Goal: Communication & Community: Share content

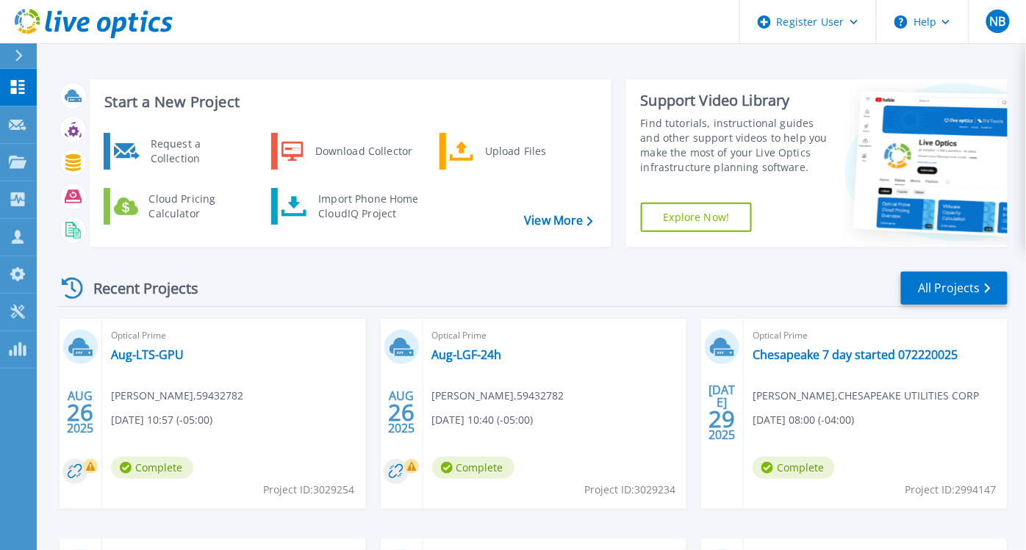
drag, startPoint x: 148, startPoint y: 358, endPoint x: 483, endPoint y: 373, distance: 334.7
click at [483, 373] on div "Optical Prime Aug-LGF-24h James Clements , 59432782 08/26/2025, 10:40 (-05:00) …" at bounding box center [555, 414] width 264 height 190
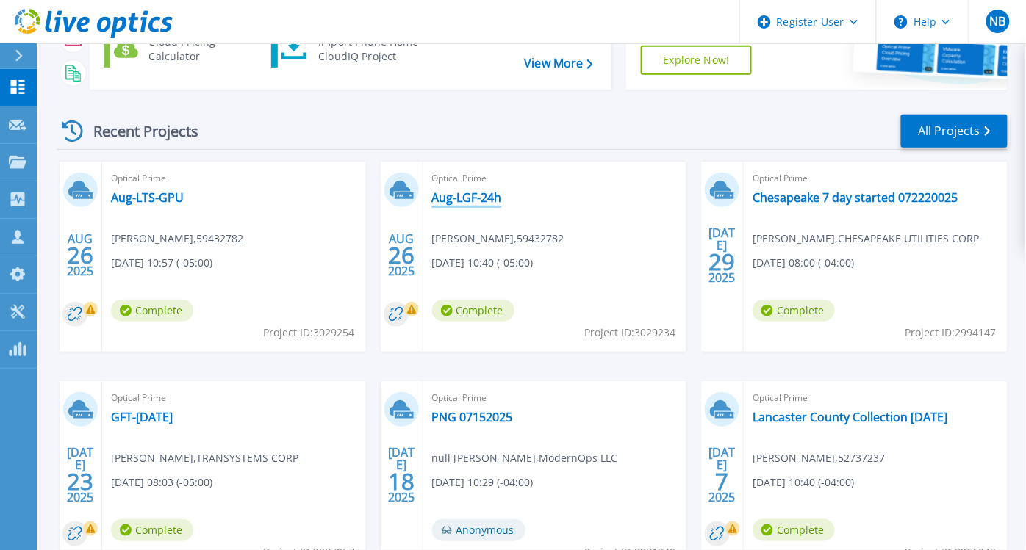
scroll to position [157, 0]
click at [259, 134] on div "Recent Projects All Projects" at bounding box center [532, 132] width 951 height 37
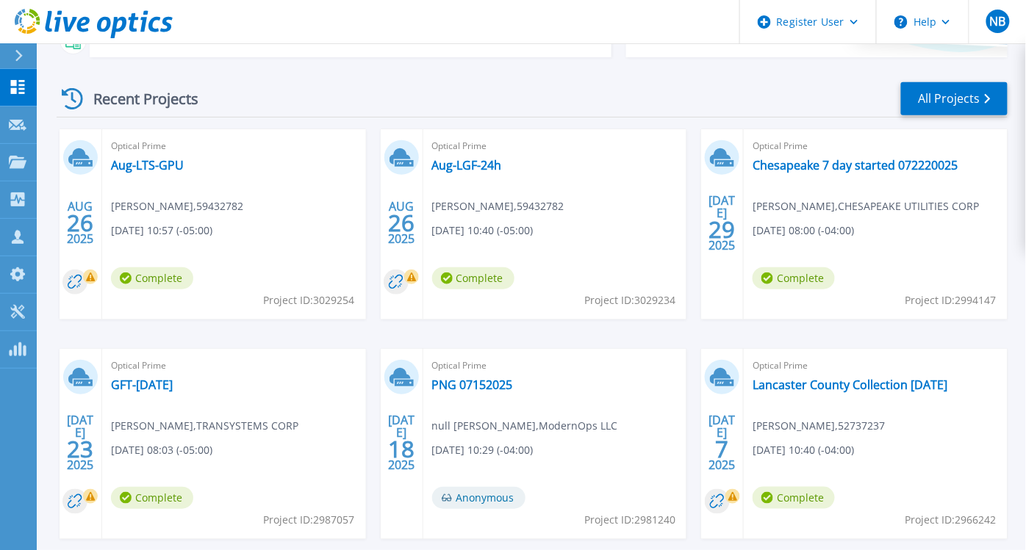
scroll to position [189, 0]
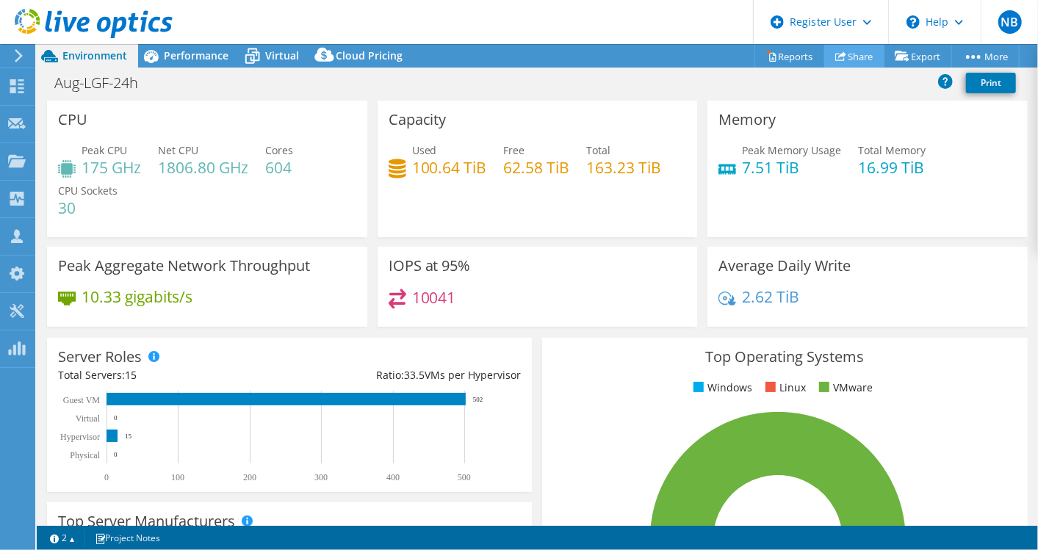
click at [852, 54] on link "Share" at bounding box center [854, 56] width 60 height 23
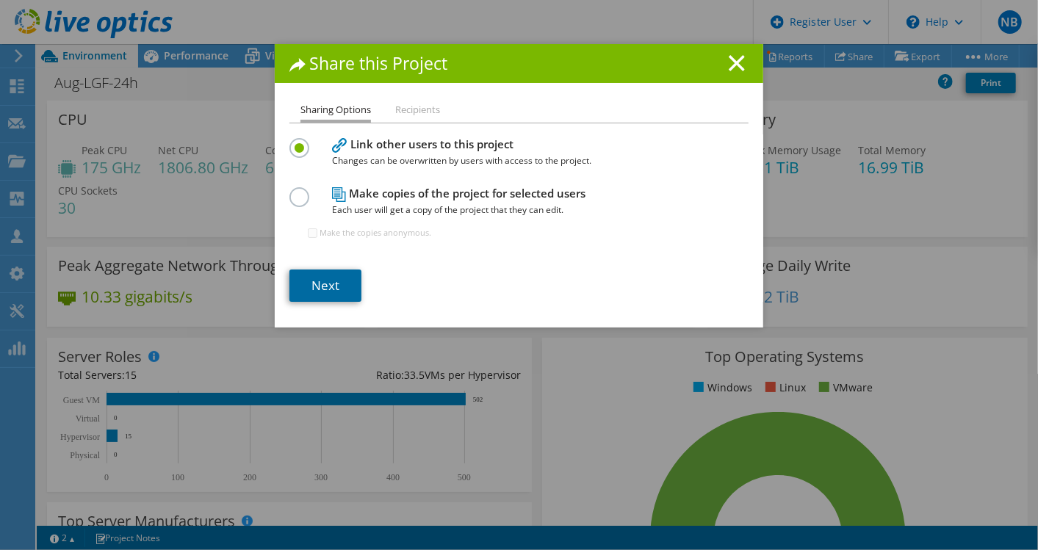
click at [340, 292] on link "Next" at bounding box center [326, 286] width 72 height 32
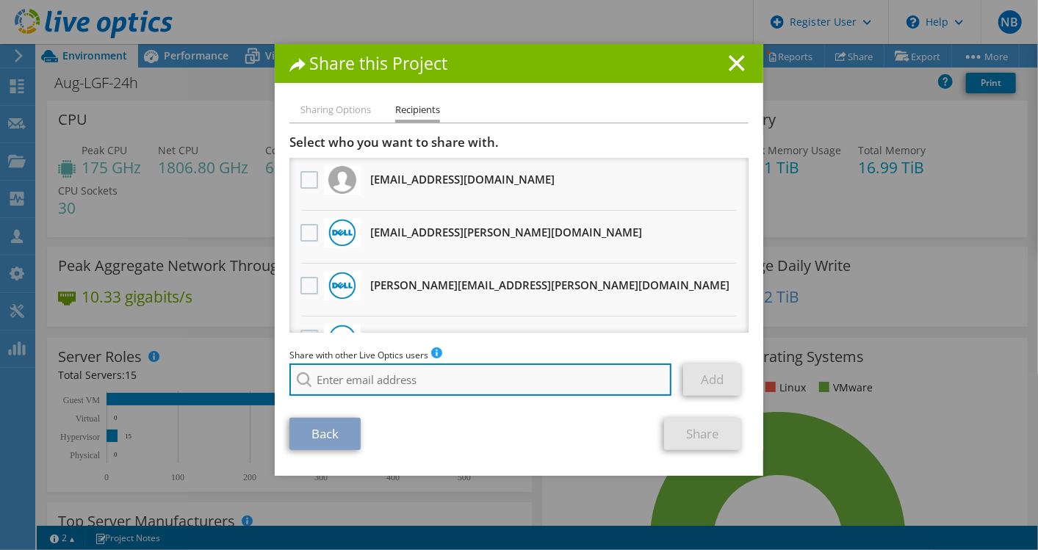
click at [384, 375] on input "search" at bounding box center [481, 380] width 382 height 32
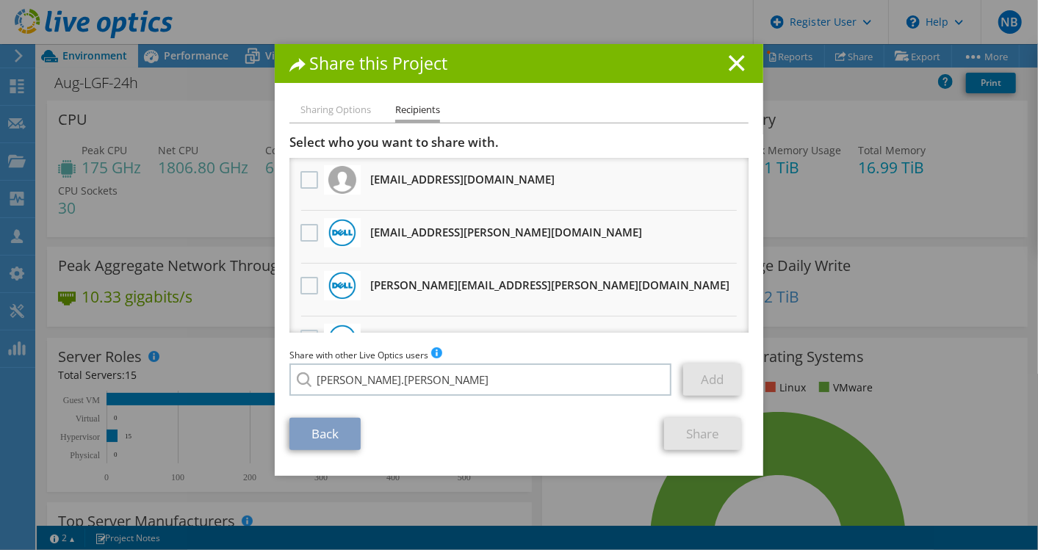
click at [383, 395] on li "[PERSON_NAME][EMAIL_ADDRESS][PERSON_NAME][DOMAIN_NAME]" at bounding box center [439, 390] width 299 height 18
type input "[PERSON_NAME][EMAIL_ADDRESS][PERSON_NAME][DOMAIN_NAME]"
click at [688, 392] on link "Add" at bounding box center [712, 380] width 58 height 32
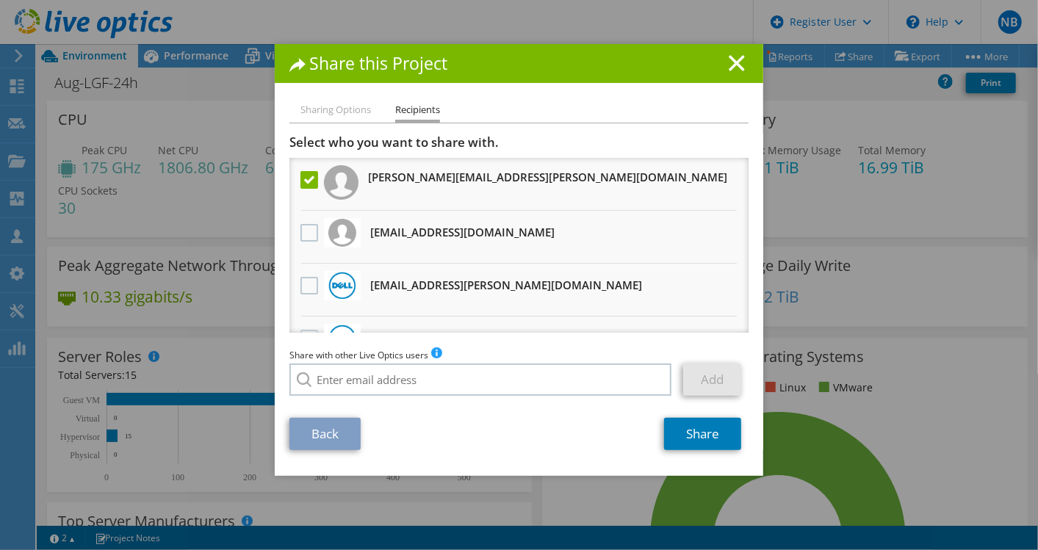
click at [694, 415] on section "Select who you want to share with. All project copies will be anonymous. Greg.R…" at bounding box center [519, 292] width 459 height 316
click at [691, 424] on link "Share" at bounding box center [702, 434] width 77 height 32
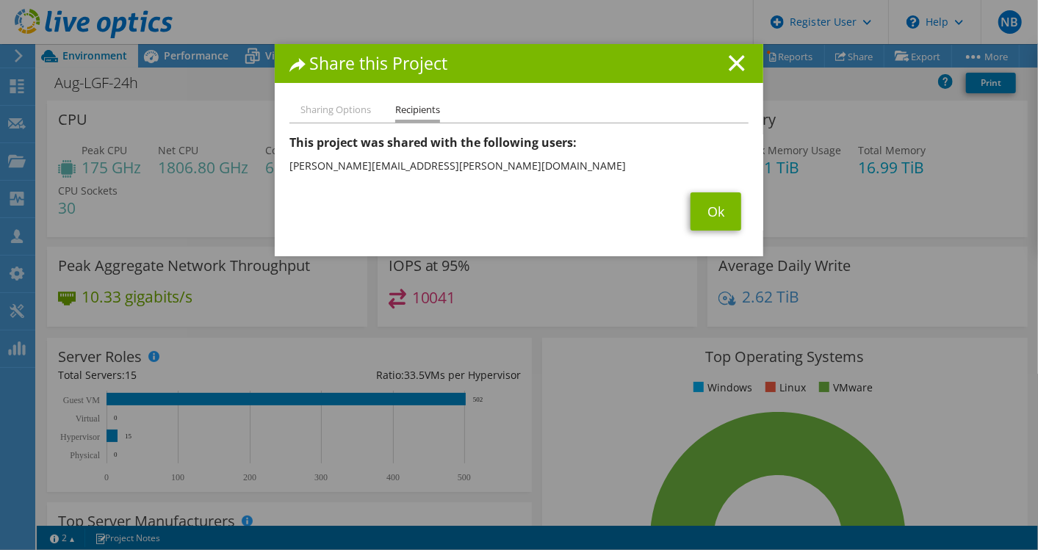
click at [719, 85] on div "Share this Project Sharing Options Recipients Link other users to this project …" at bounding box center [519, 150] width 489 height 212
click at [729, 69] on icon at bounding box center [737, 63] width 16 height 16
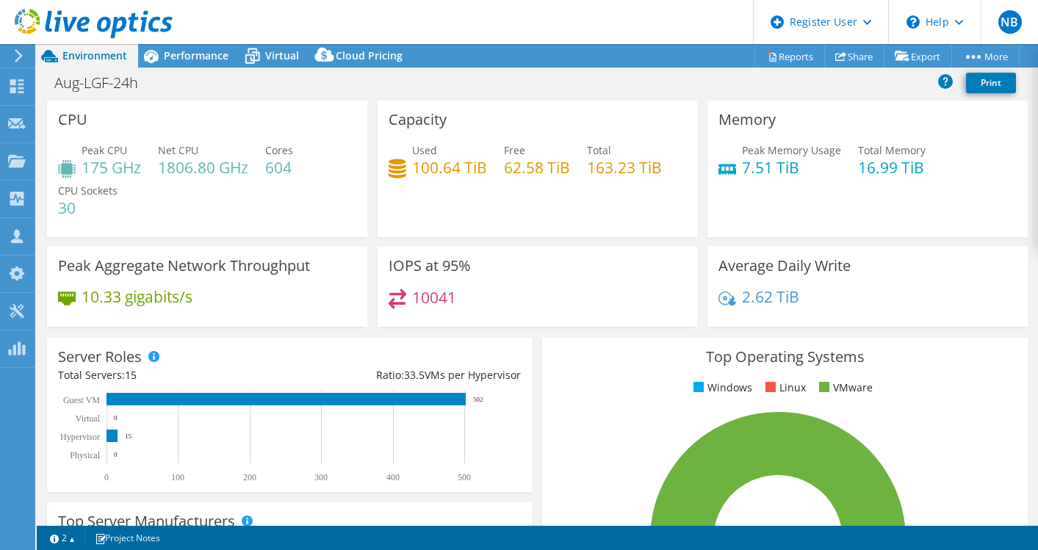
select select "USD"
click at [838, 60] on icon at bounding box center [840, 56] width 11 height 11
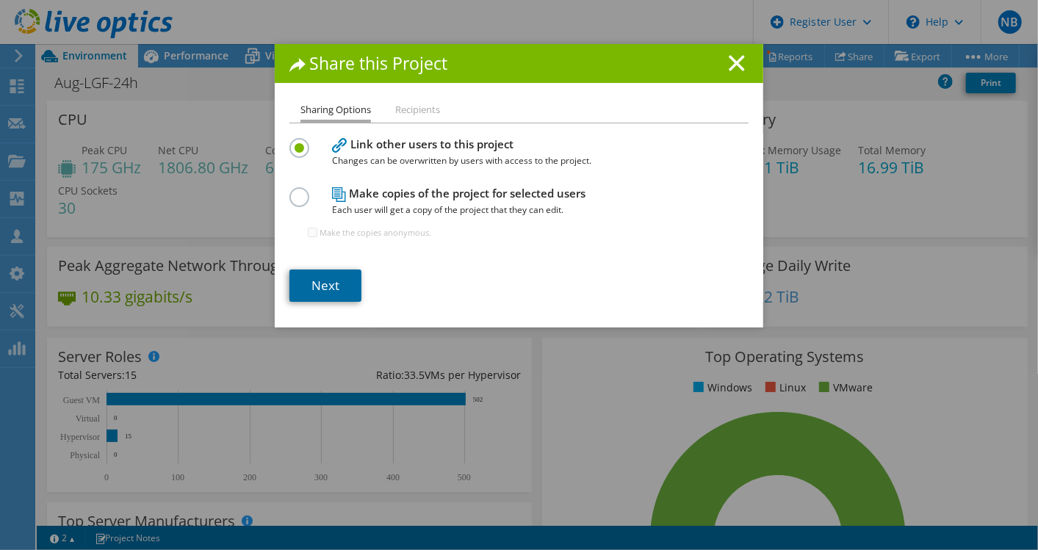
click at [320, 279] on link "Next" at bounding box center [326, 286] width 72 height 32
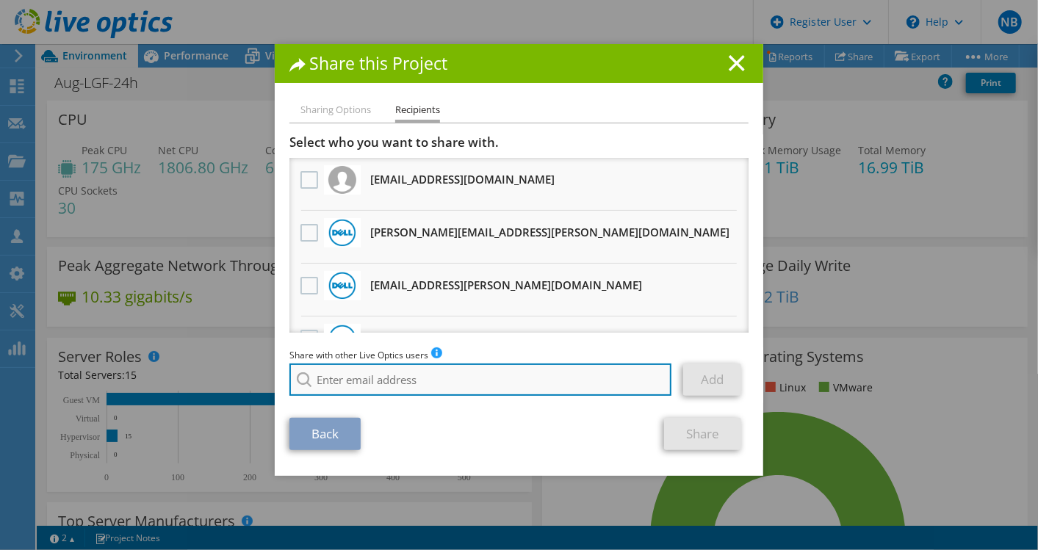
click at [490, 378] on input "search" at bounding box center [481, 380] width 382 height 32
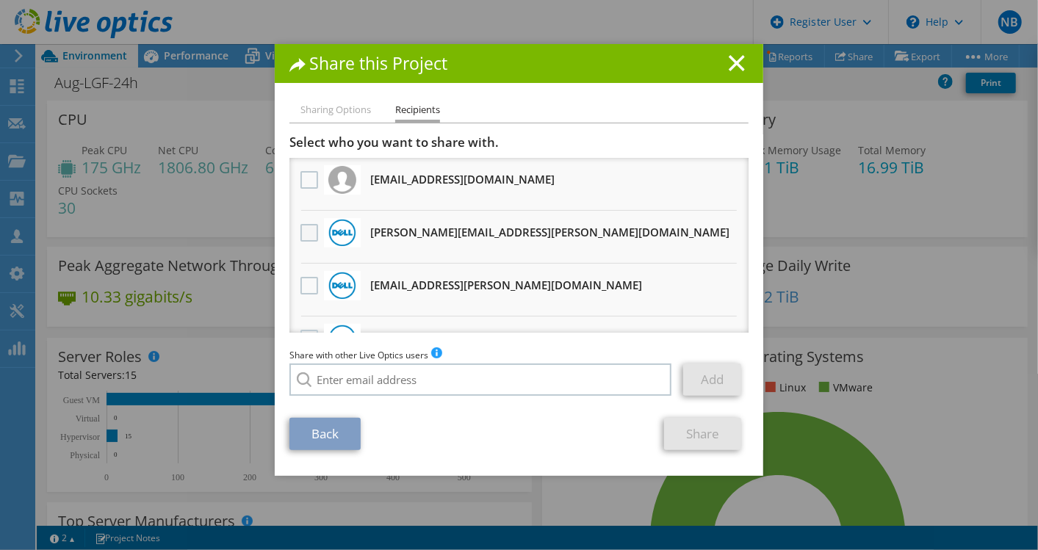
click at [301, 237] on label at bounding box center [311, 233] width 21 height 18
click at [0, 0] on input "checkbox" at bounding box center [0, 0] width 0 height 0
click at [708, 452] on div "Sharing Options Recipients Link other users to this project Changes can be over…" at bounding box center [519, 288] width 489 height 375
click at [702, 446] on link "Share" at bounding box center [702, 434] width 77 height 32
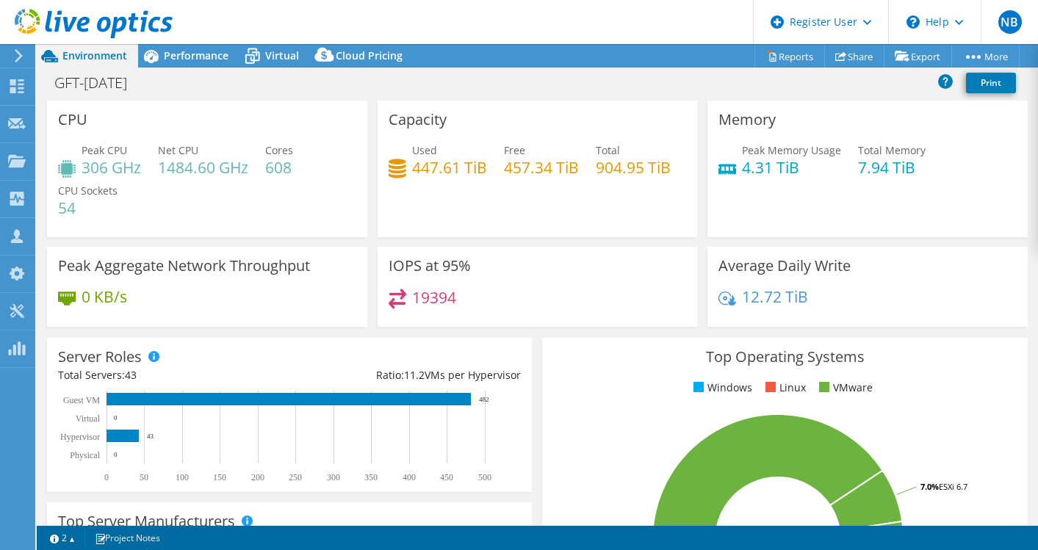
select select "USD"
